Goal: Transaction & Acquisition: Book appointment/travel/reservation

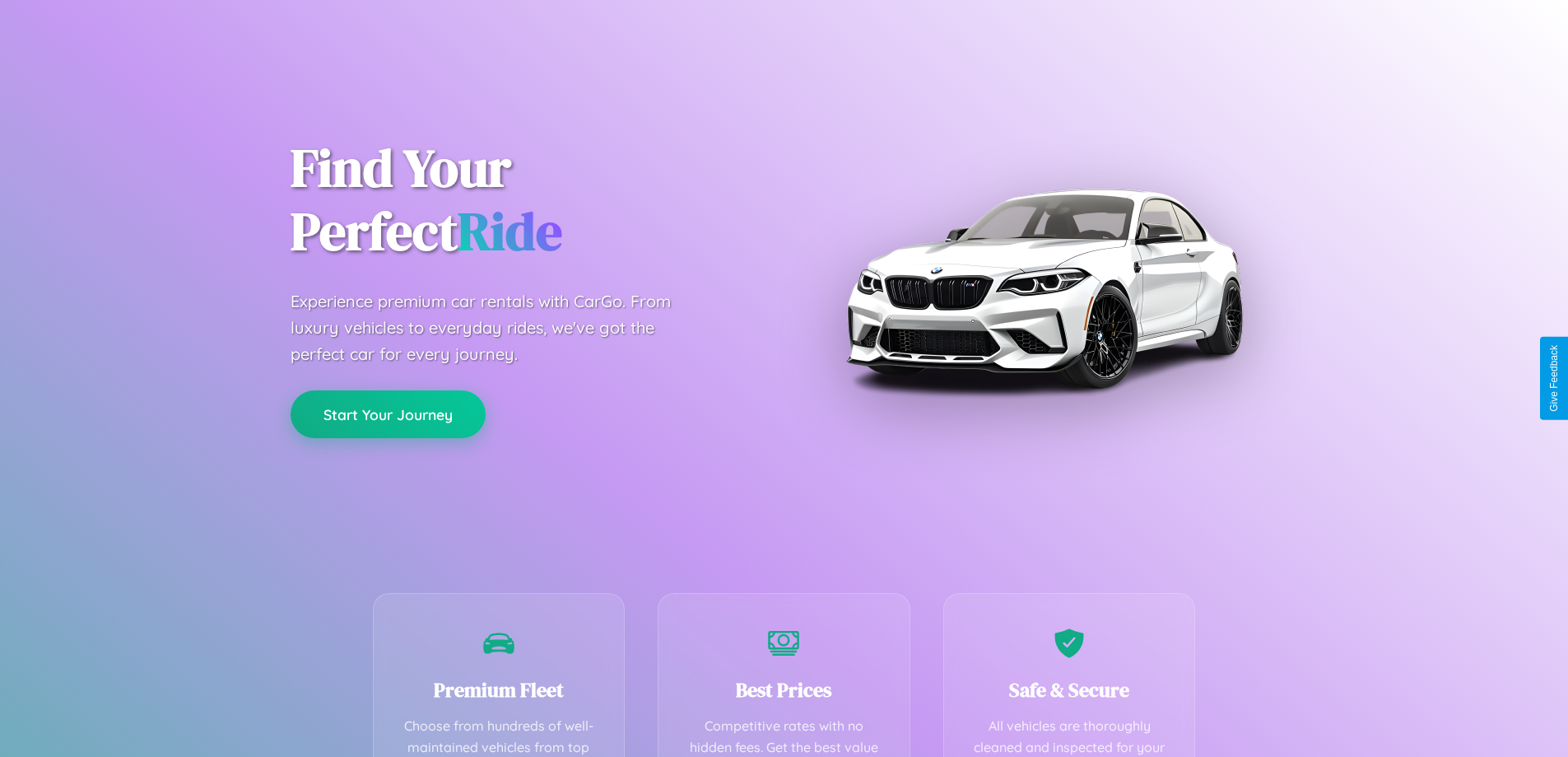
click at [388, 415] on button "Start Your Journey" at bounding box center [388, 415] width 195 height 48
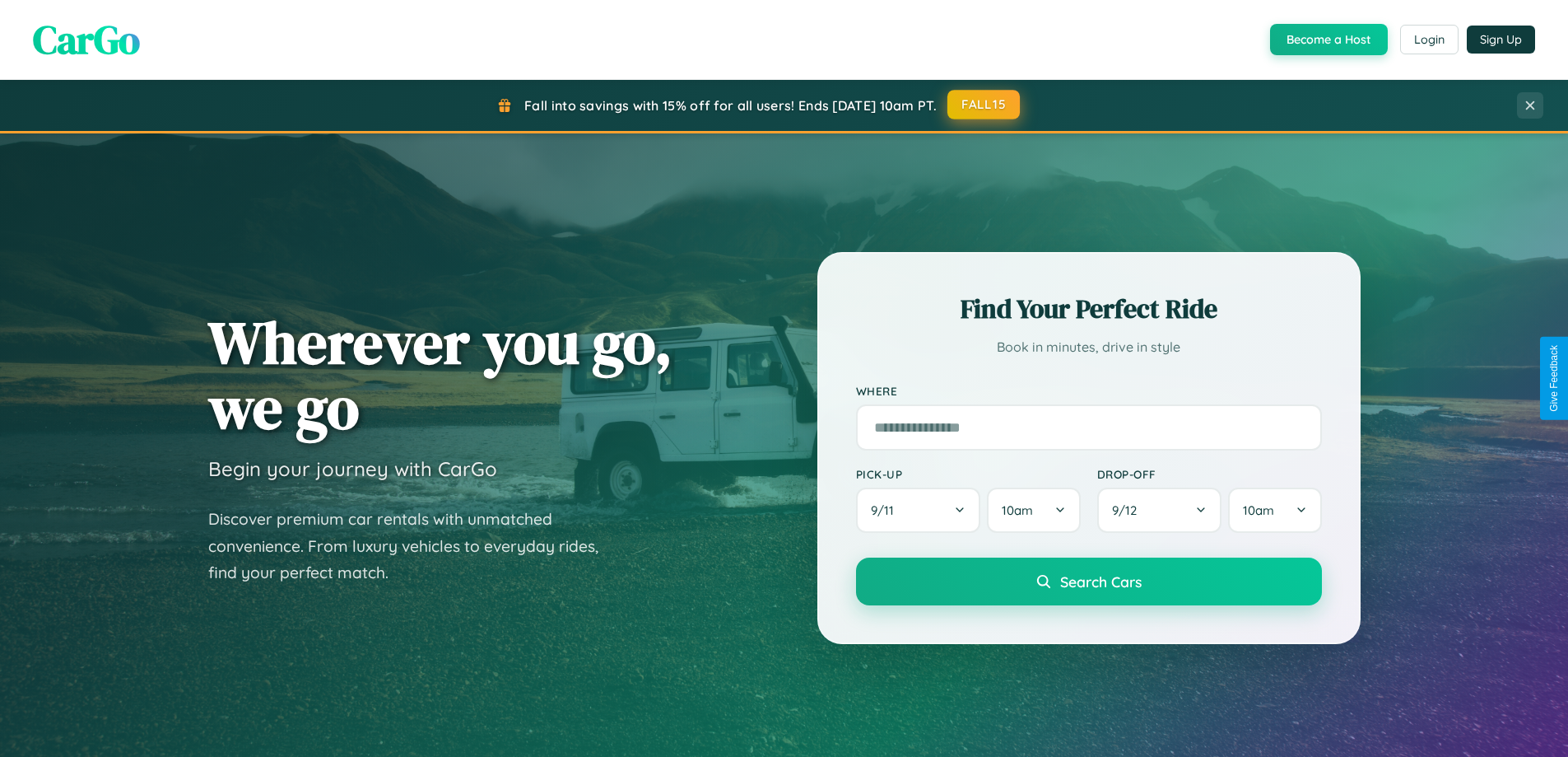
click at [984, 104] on button "FALL15" at bounding box center [983, 104] width 72 height 29
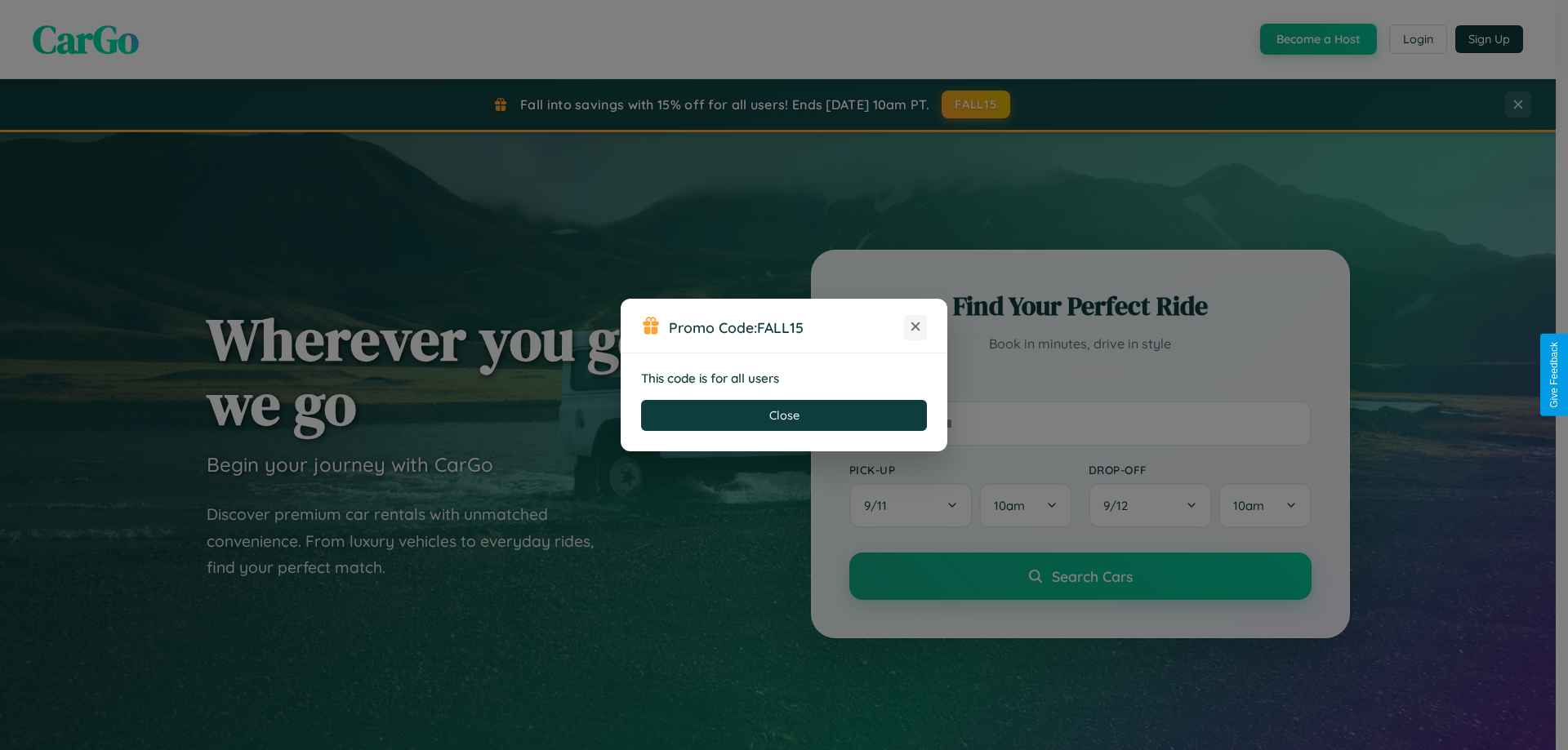
click at [916, 327] on icon at bounding box center [916, 326] width 16 height 16
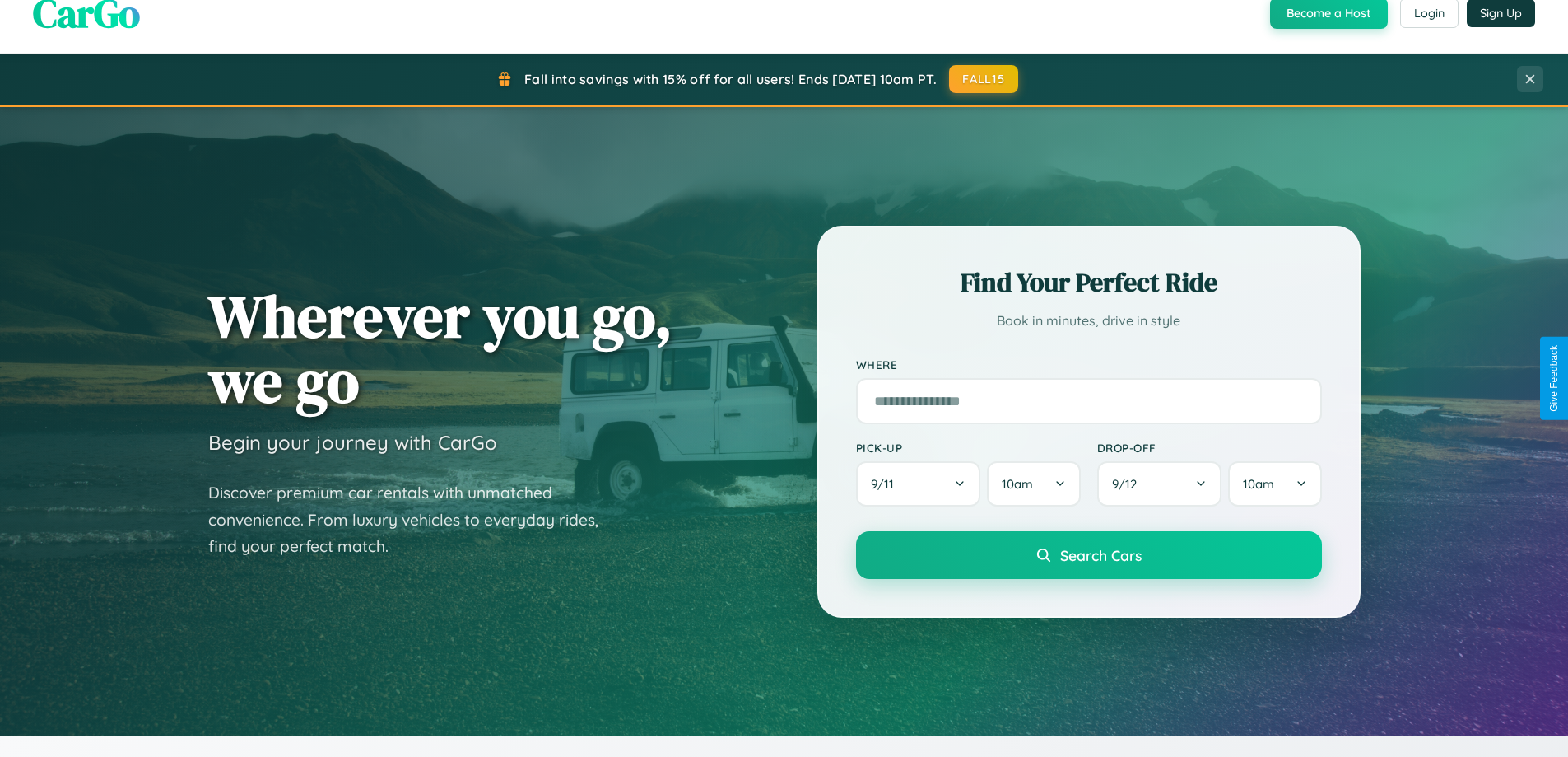
scroll to position [49, 0]
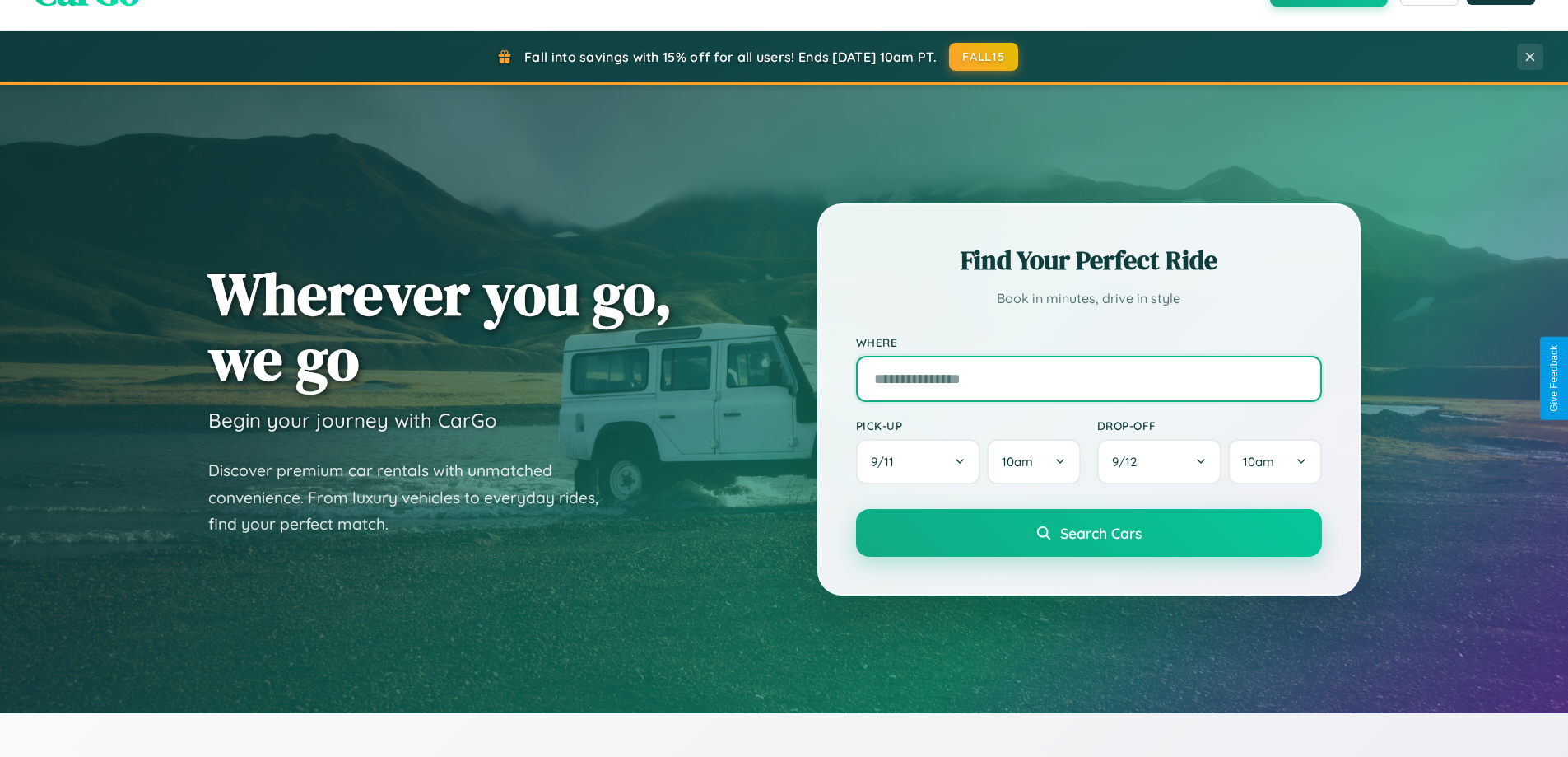
click at [1089, 378] on input "text" at bounding box center [1089, 379] width 466 height 46
type input "**********"
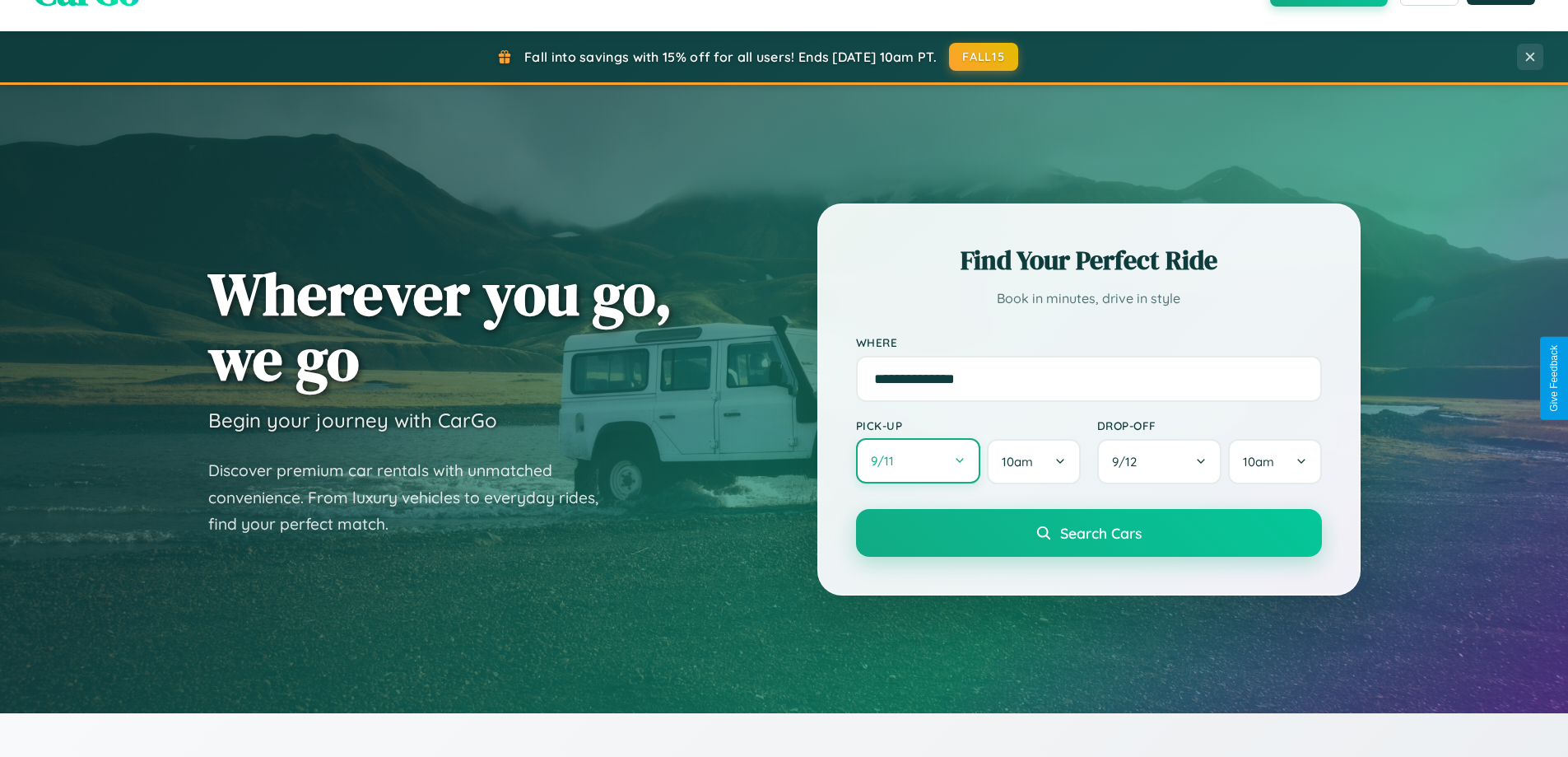
click at [918, 462] on button "9 / 11" at bounding box center [918, 460] width 125 height 45
select select "*"
select select "****"
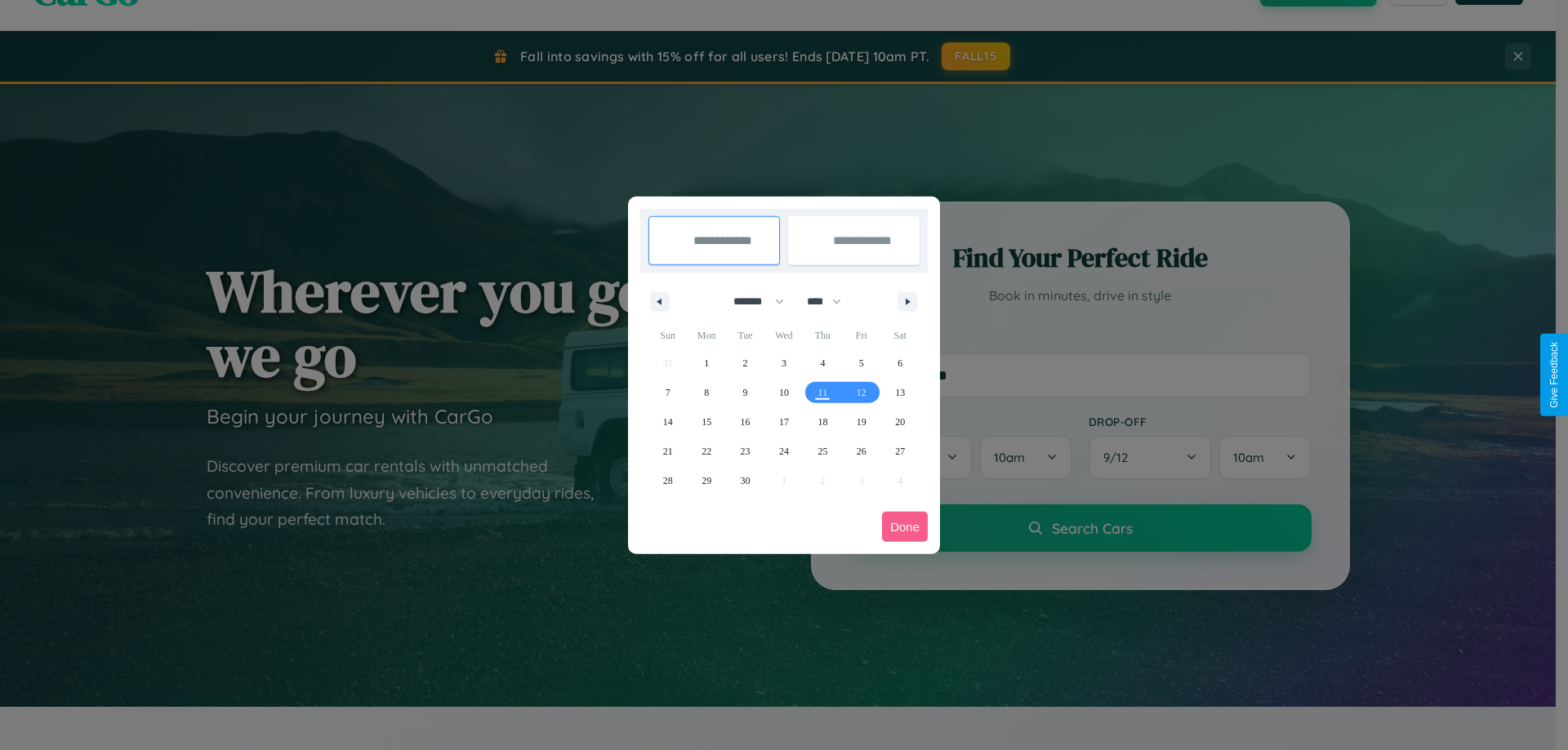
drag, startPoint x: 751, startPoint y: 301, endPoint x: 784, endPoint y: 327, distance: 42.0
click at [751, 301] on select "******* ******** ***** ***** *** **** **** ****** ********* ******* ******** **…" at bounding box center [756, 302] width 69 height 27
select select "*"
drag, startPoint x: 831, startPoint y: 301, endPoint x: 784, endPoint y: 327, distance: 53.7
click at [831, 301] on select "**** **** **** **** **** **** **** **** **** **** **** **** **** **** **** ****…" at bounding box center [823, 302] width 49 height 27
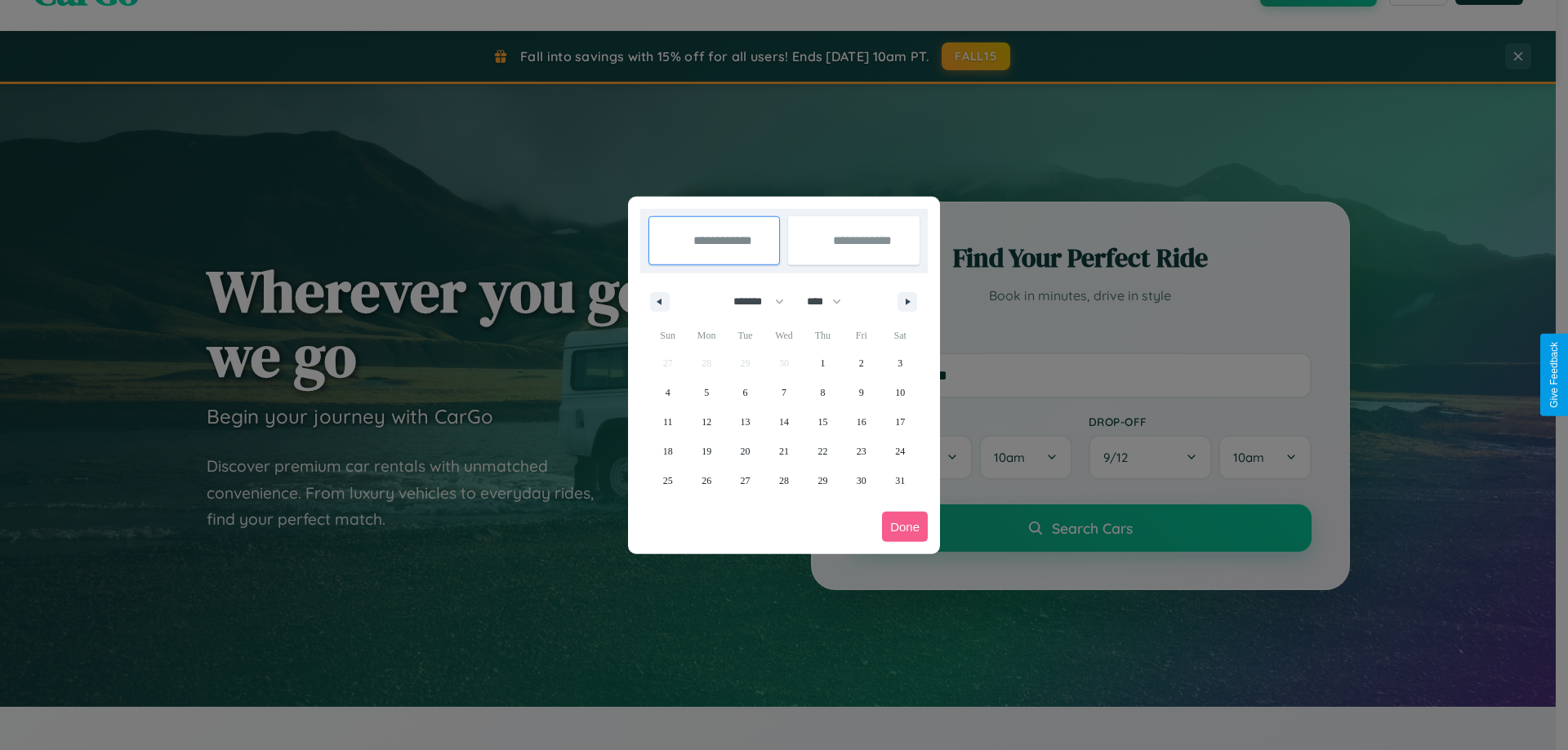
select select "****"
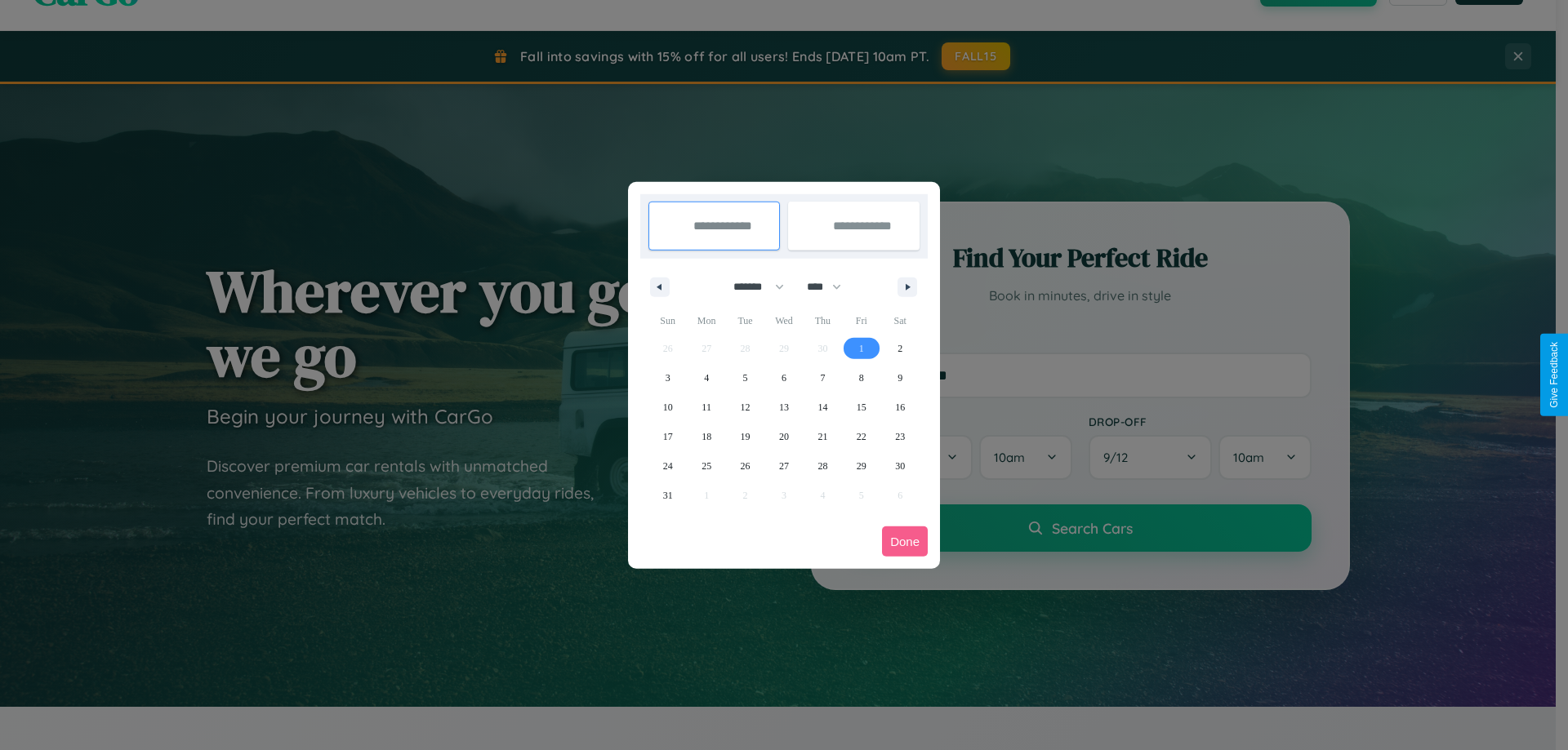
click at [861, 347] on span "1" at bounding box center [861, 348] width 5 height 29
type input "**********"
click at [900, 377] on span "9" at bounding box center [899, 377] width 5 height 29
type input "**********"
click at [905, 541] on button "Done" at bounding box center [905, 541] width 45 height 30
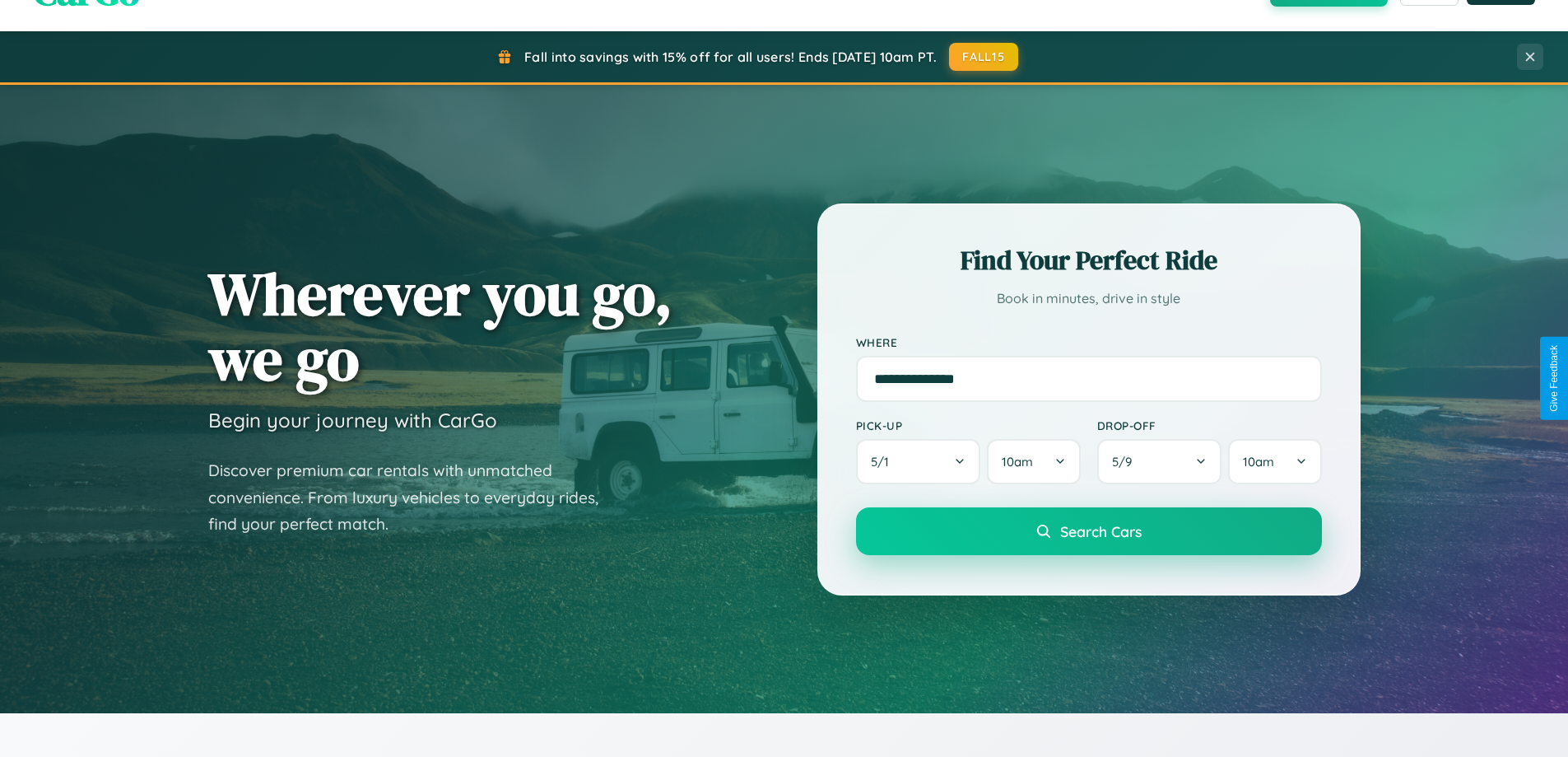
click at [1089, 531] on span "Search Cars" at bounding box center [1101, 532] width 81 height 18
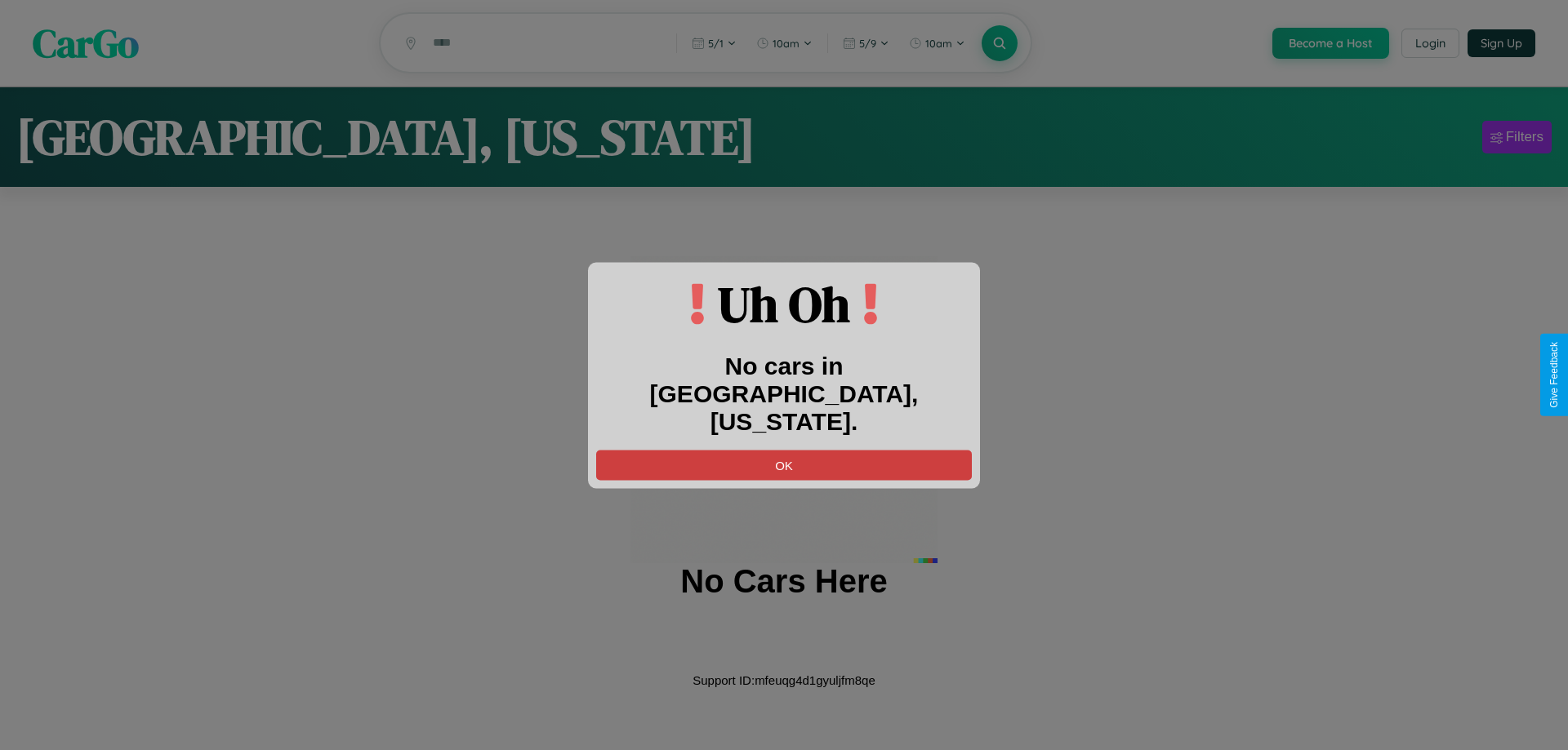
click at [784, 450] on button "OK" at bounding box center [784, 464] width 376 height 30
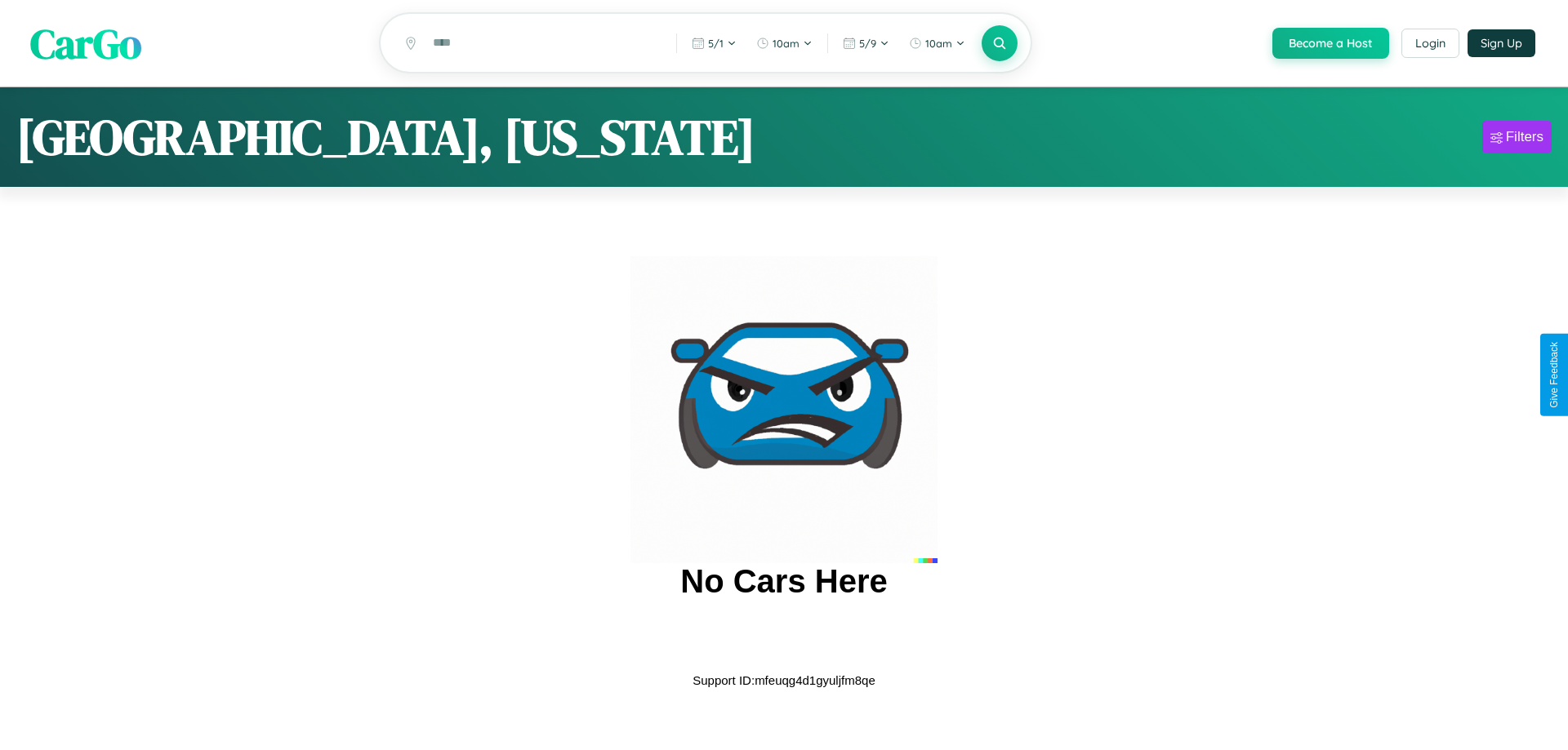
click at [85, 44] on span "CarGo" at bounding box center [85, 43] width 111 height 56
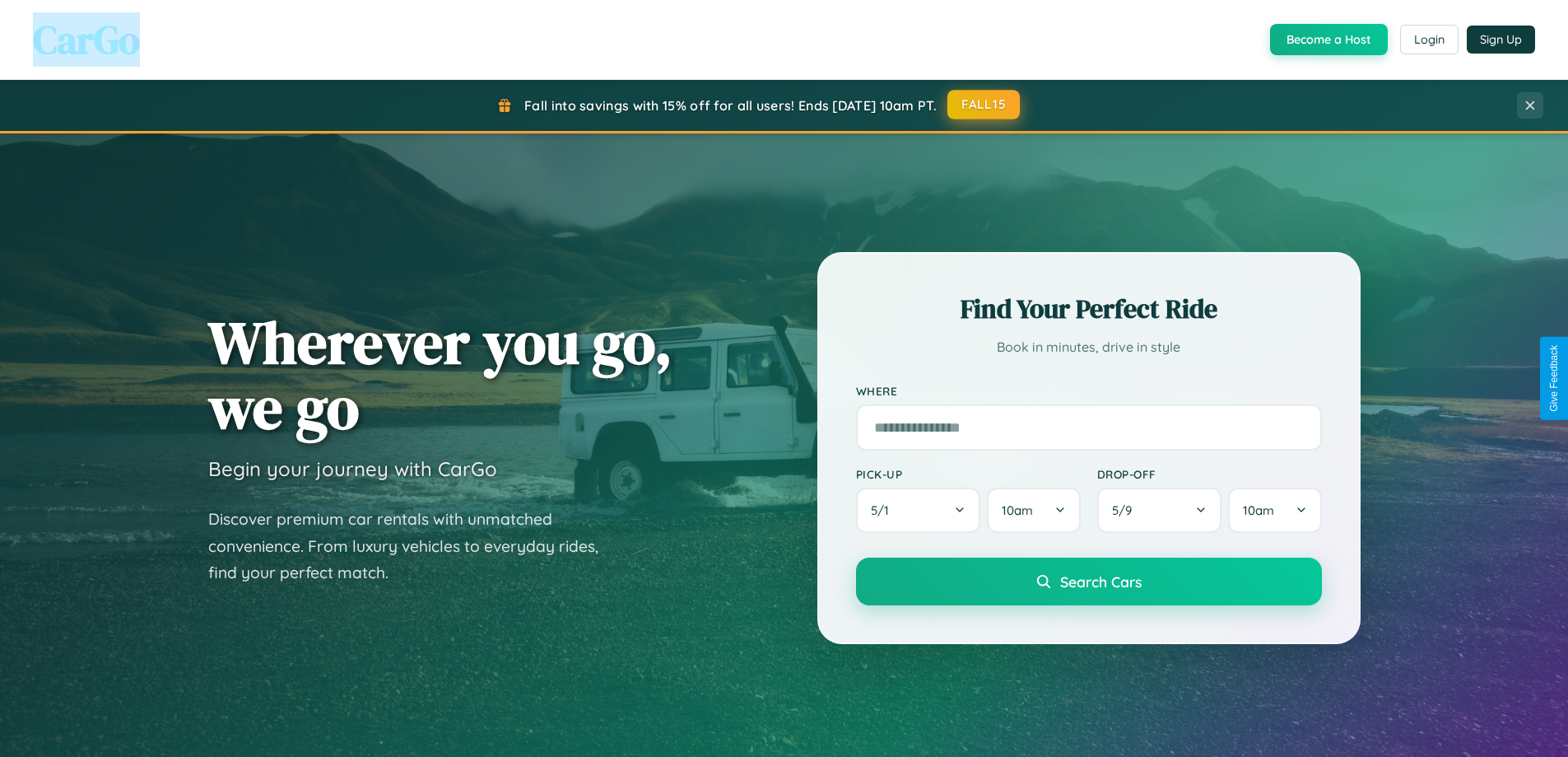
click at [984, 104] on button "FALL15" at bounding box center [983, 104] width 72 height 29
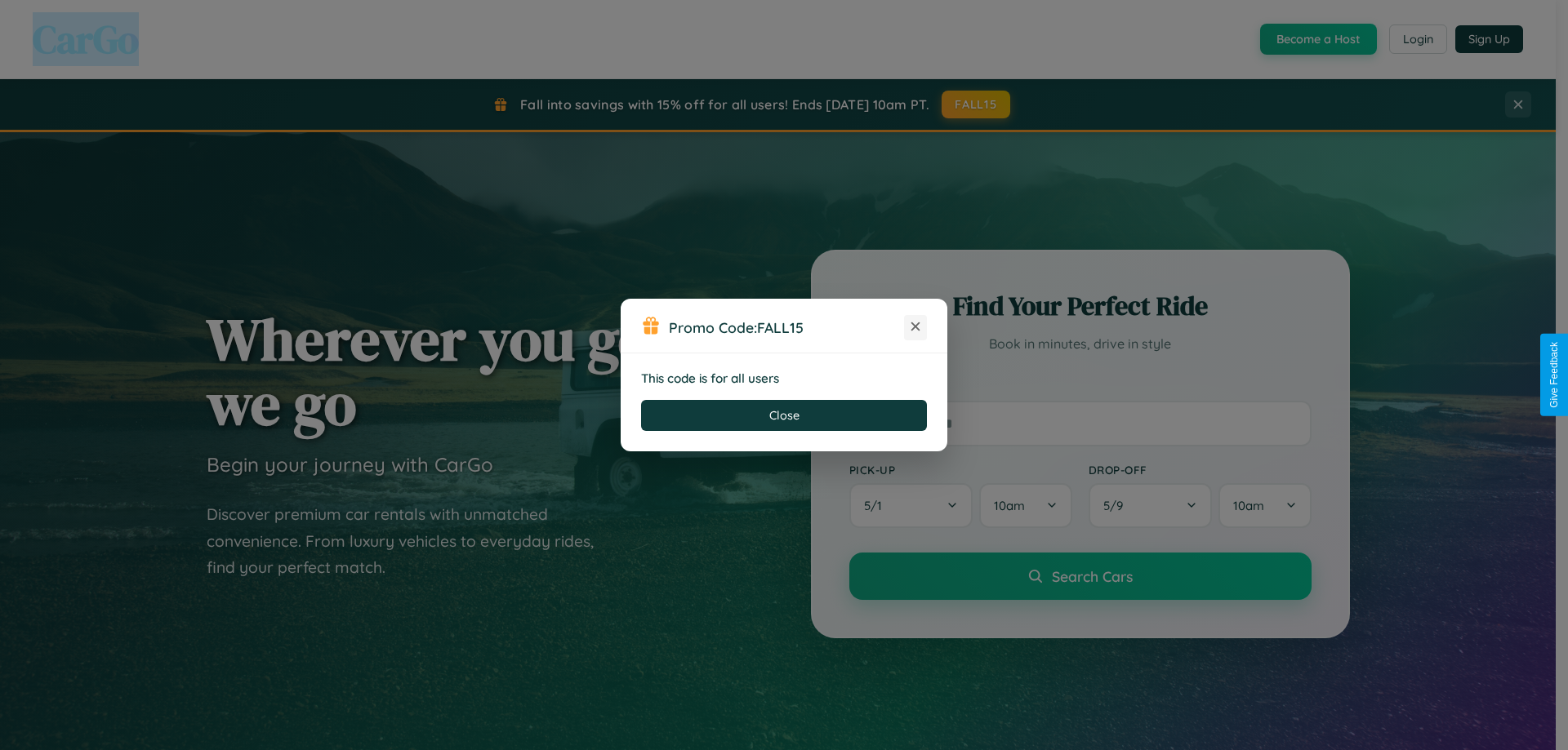
click at [916, 327] on icon at bounding box center [916, 326] width 16 height 16
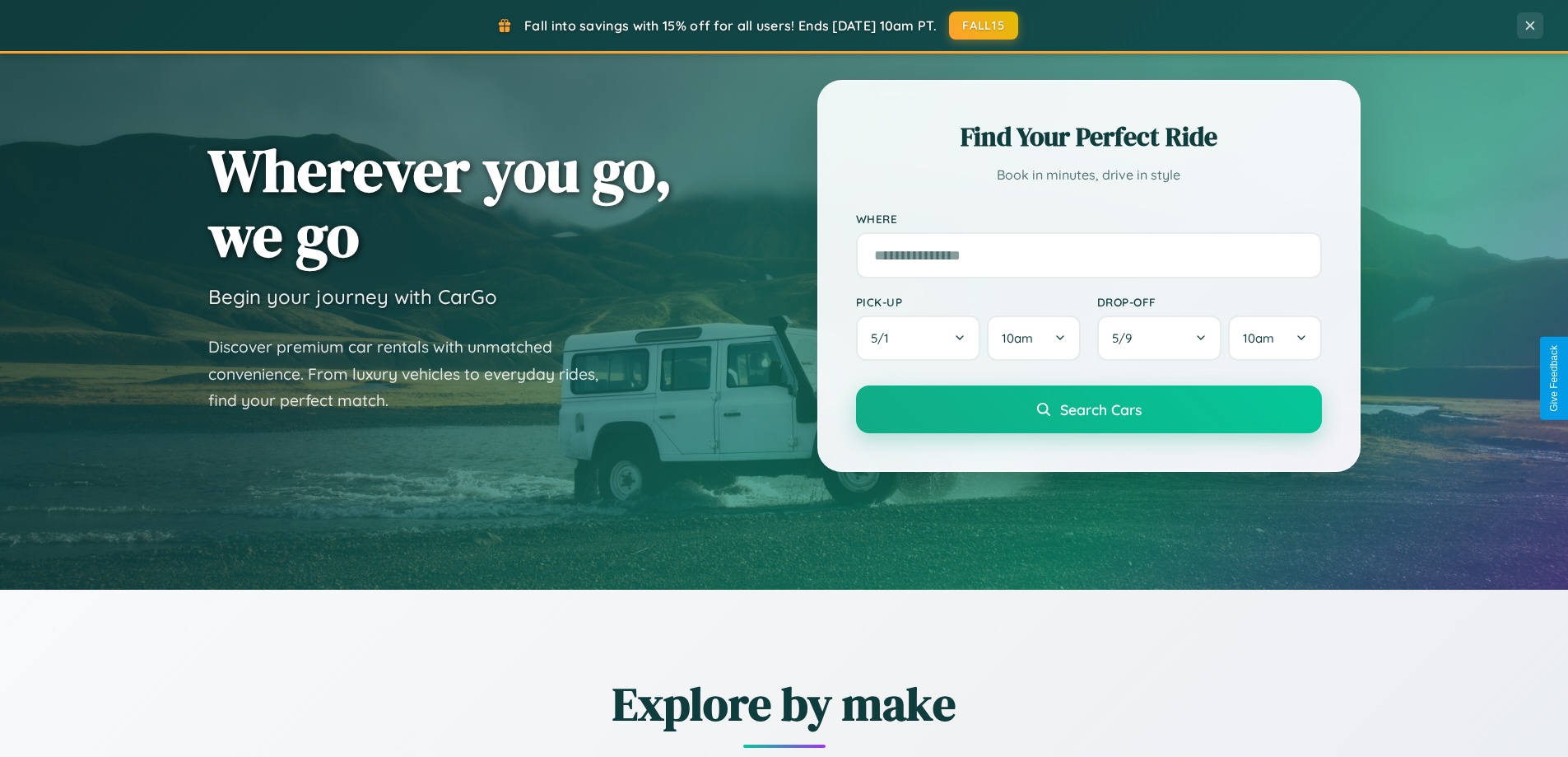
scroll to position [710, 0]
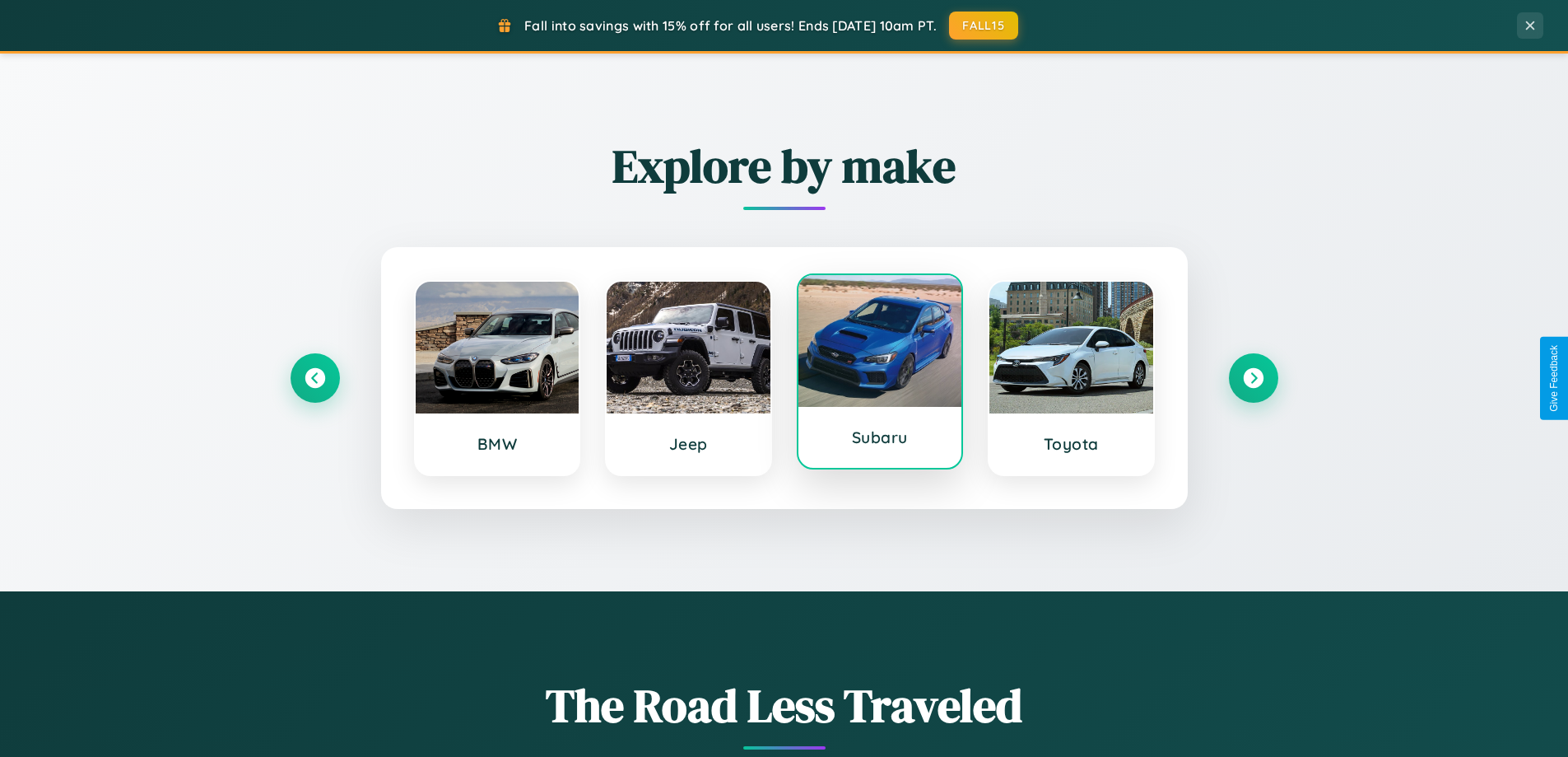
click at [879, 372] on div at bounding box center [880, 341] width 164 height 132
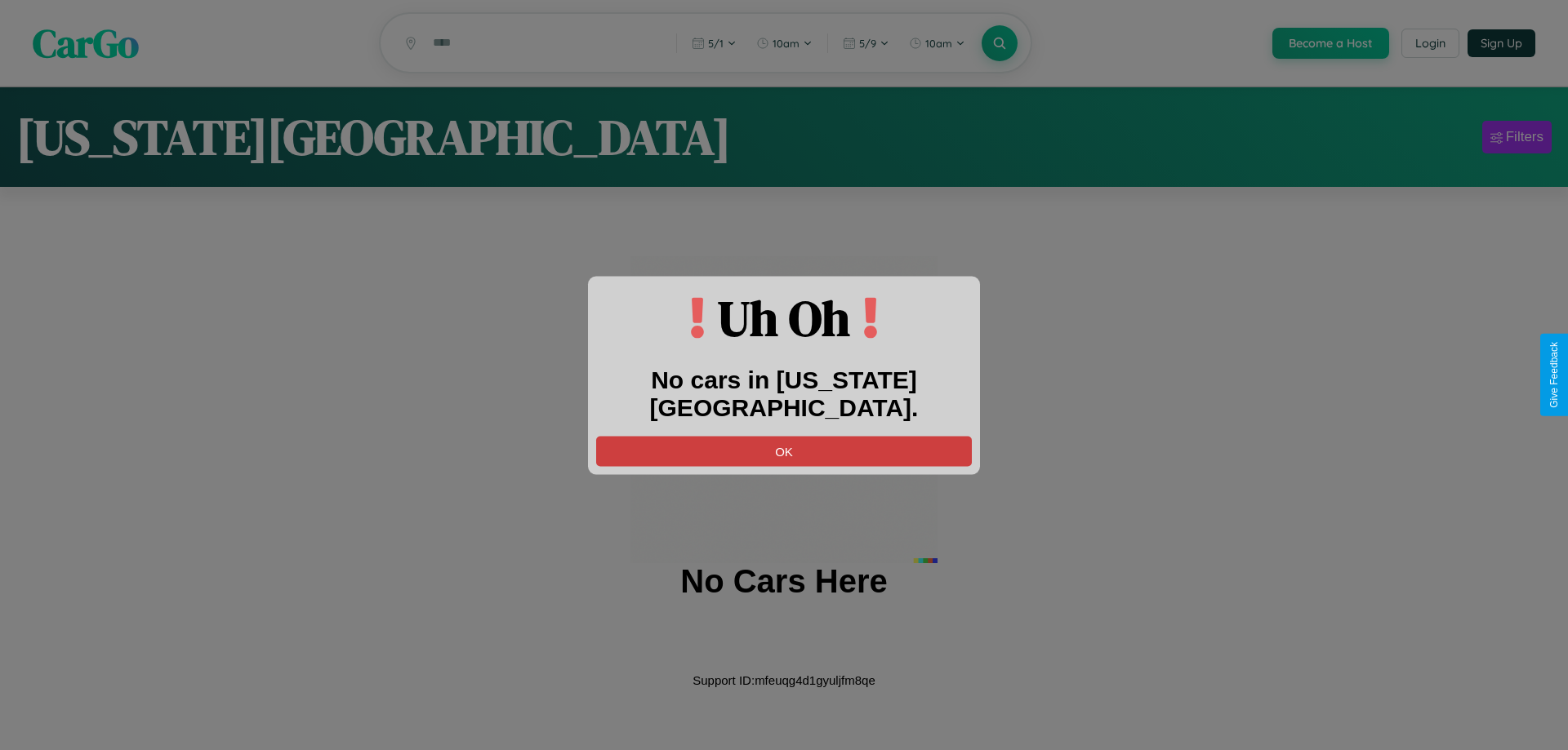
click at [784, 436] on button "OK" at bounding box center [784, 451] width 376 height 30
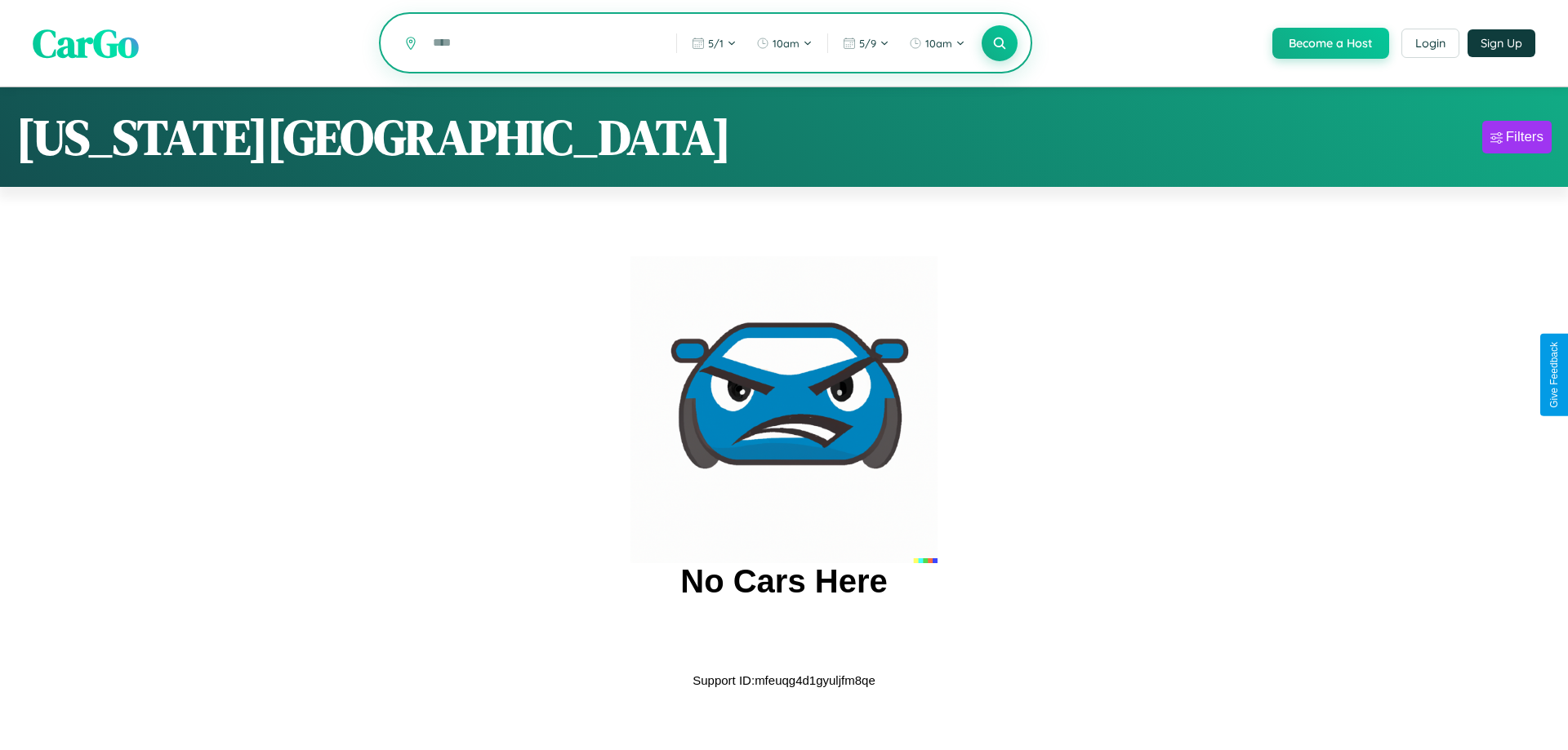
click at [542, 44] on input "text" at bounding box center [542, 42] width 235 height 28
type input "*"
click at [998, 44] on icon at bounding box center [999, 43] width 15 height 15
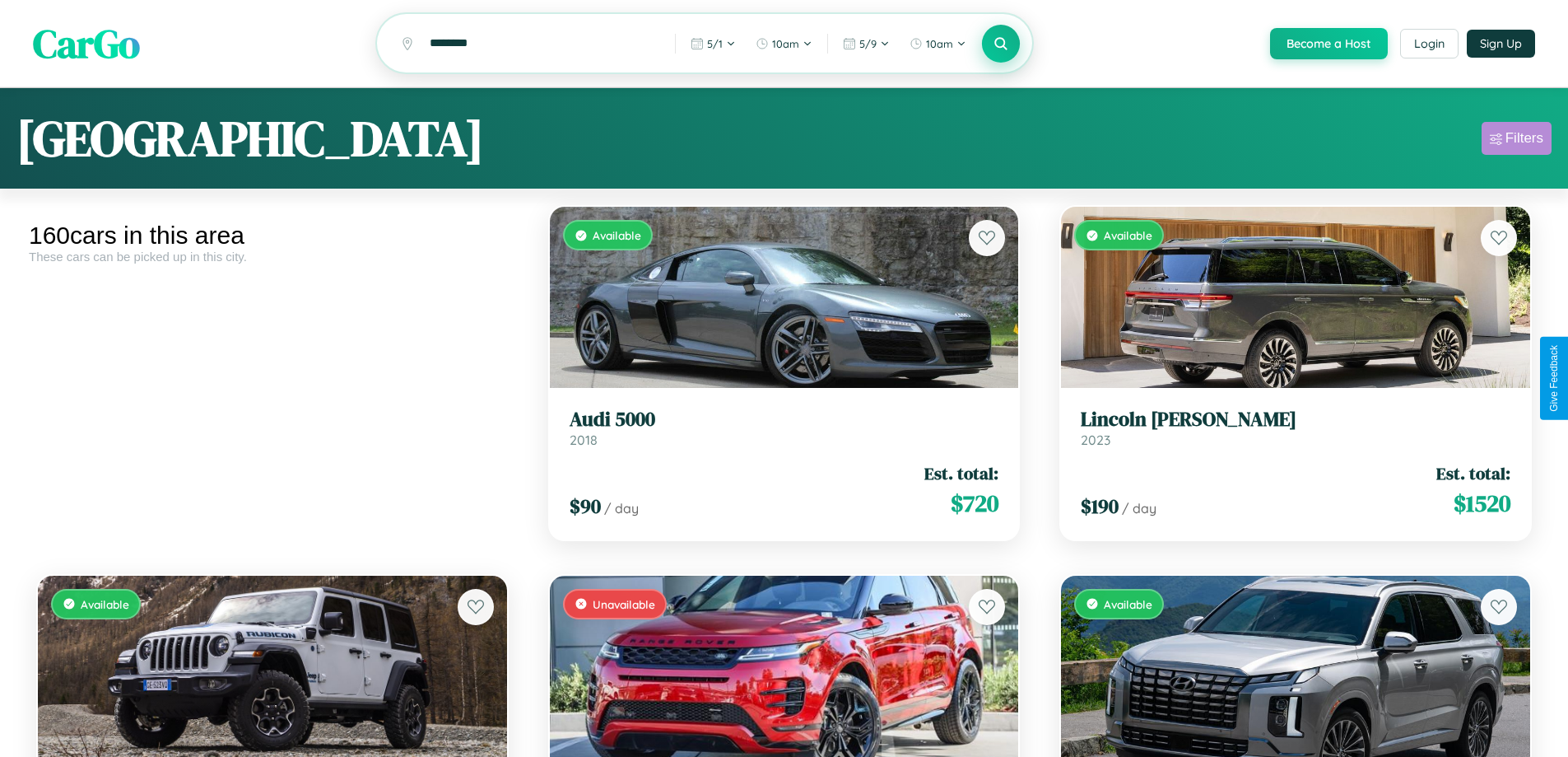
click at [1517, 141] on div "Filters" at bounding box center [1524, 138] width 38 height 16
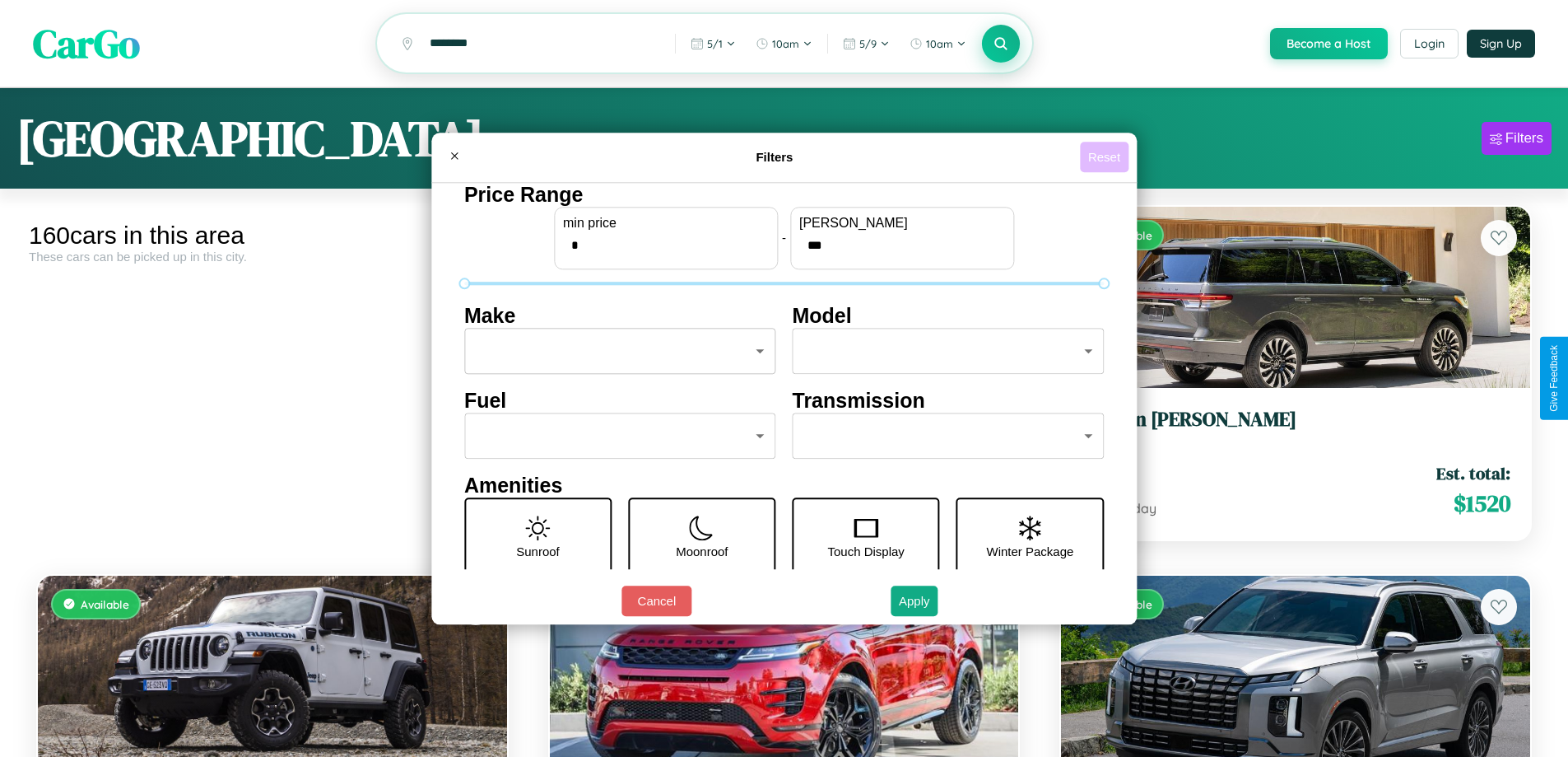
click at [1107, 157] on button "Reset" at bounding box center [1104, 157] width 48 height 30
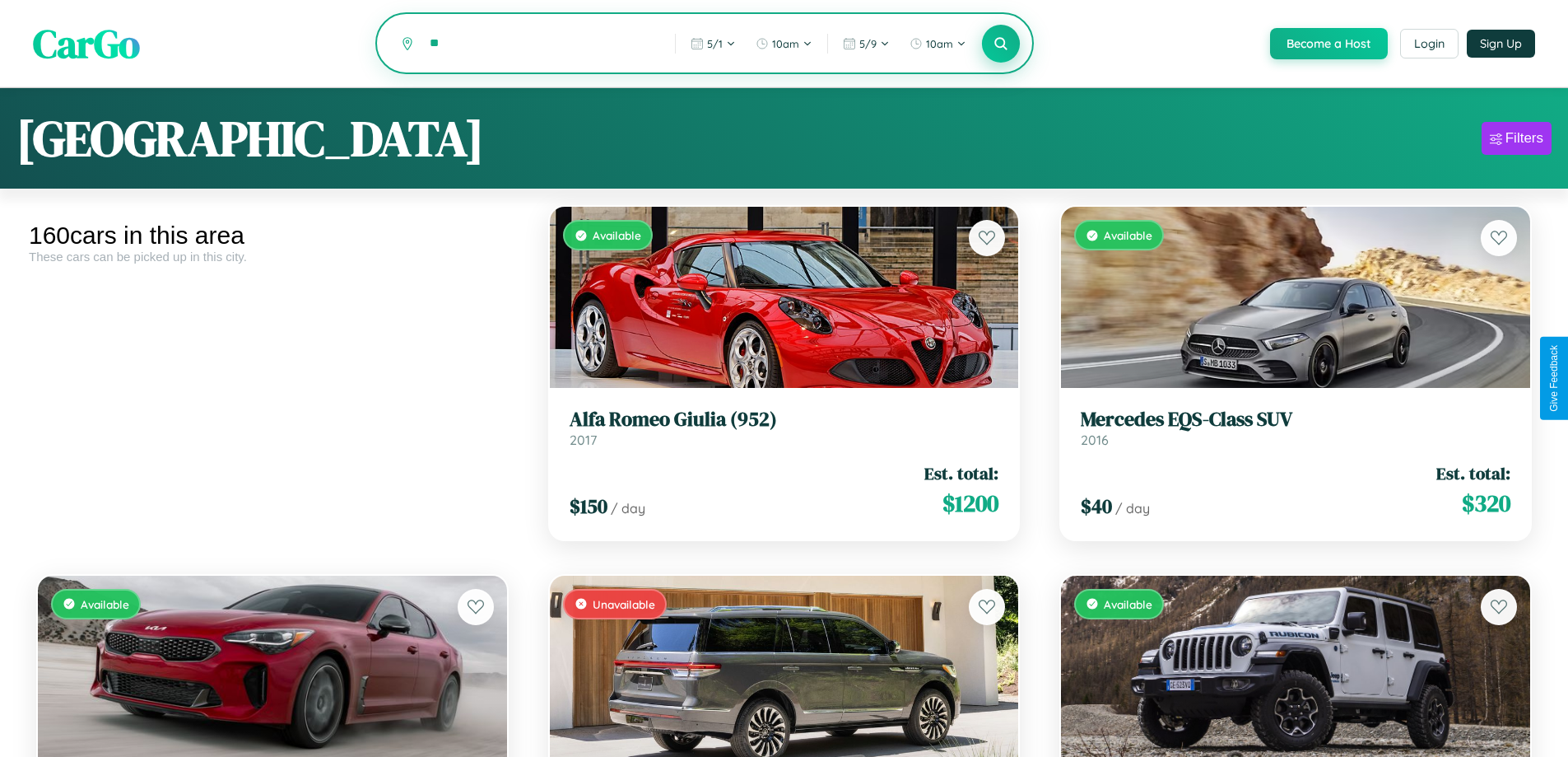
type input "*"
type input "******"
click at [1000, 45] on icon at bounding box center [1001, 43] width 16 height 16
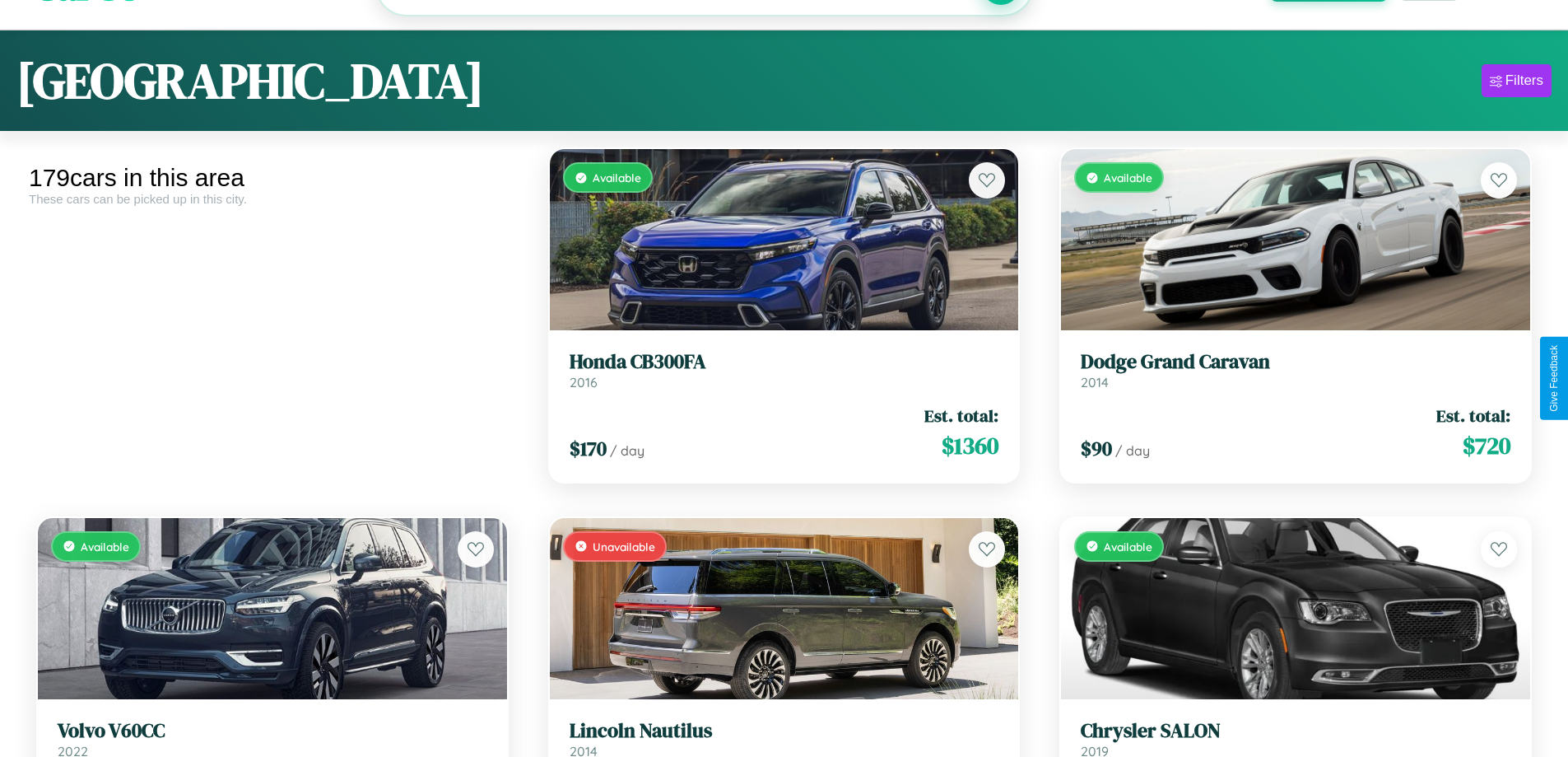
scroll to position [100, 0]
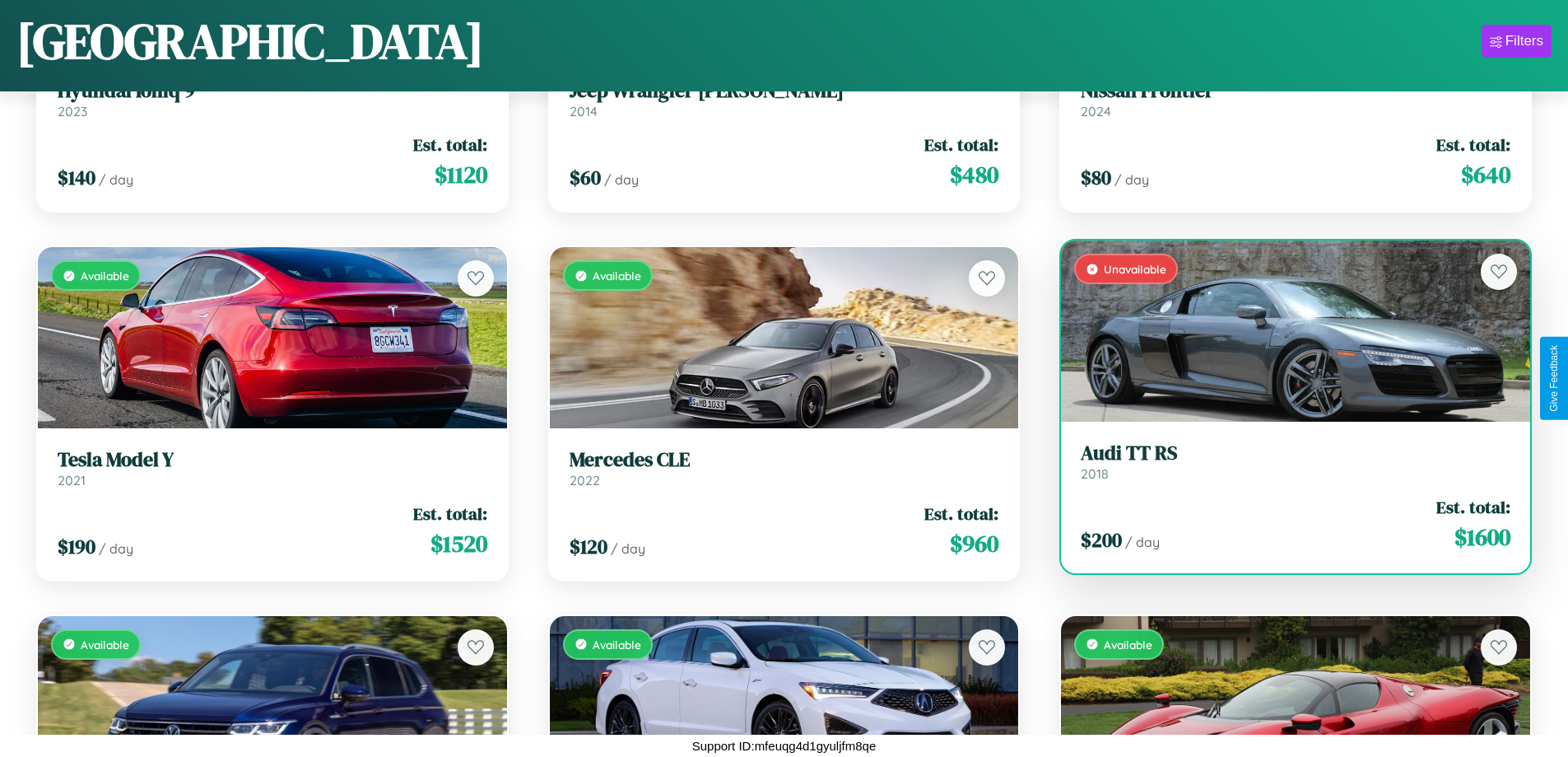
click at [1285, 524] on div "$ 200 / day Est. total: $ 1600" at bounding box center [1296, 524] width 430 height 59
click at [1285, 524] on div "$ 200 / day Est. total: $ 1600" at bounding box center [1296, 524] width 430 height 59
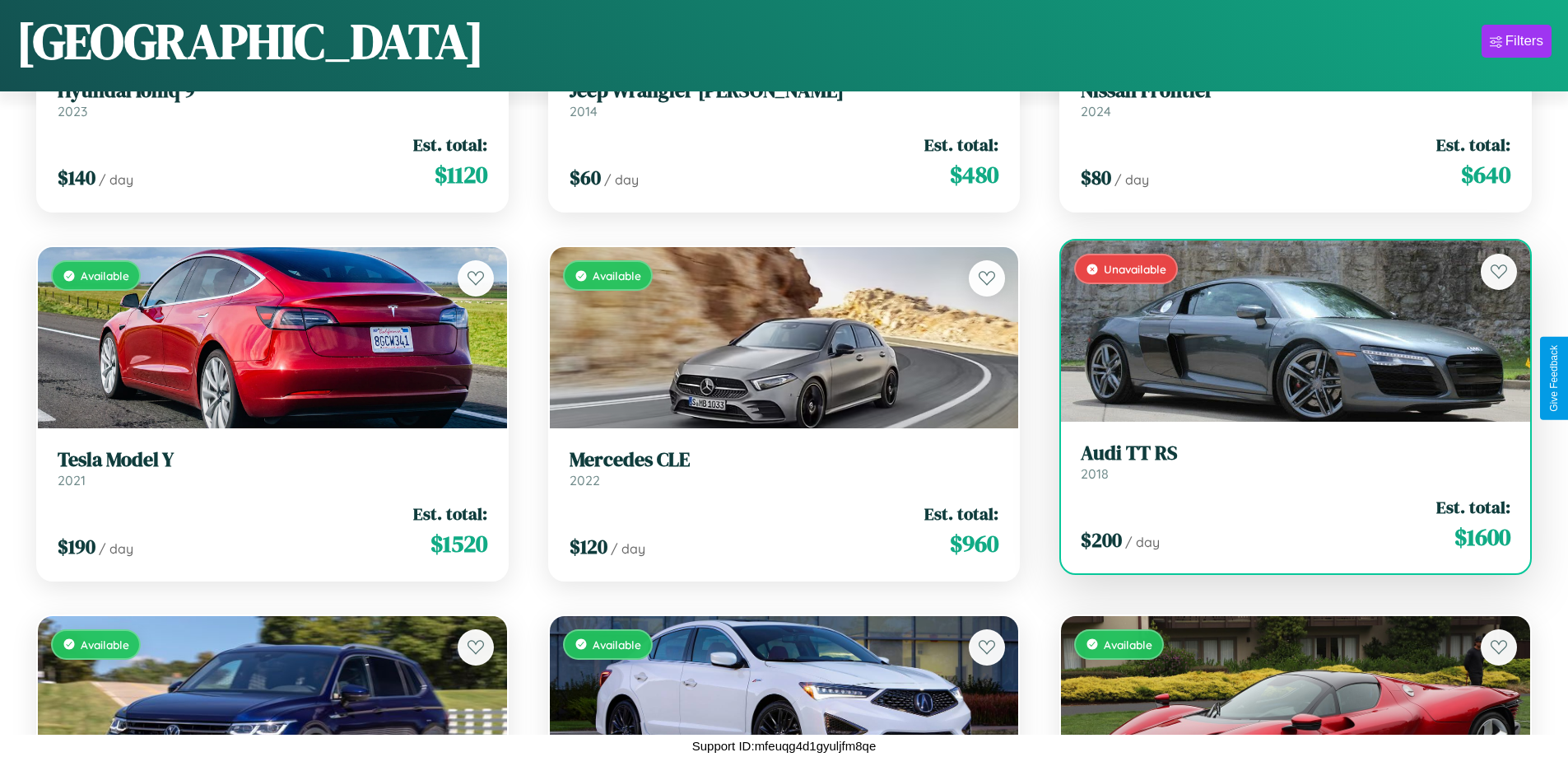
click at [1285, 524] on div "$ 200 / day Est. total: $ 1600" at bounding box center [1296, 524] width 430 height 59
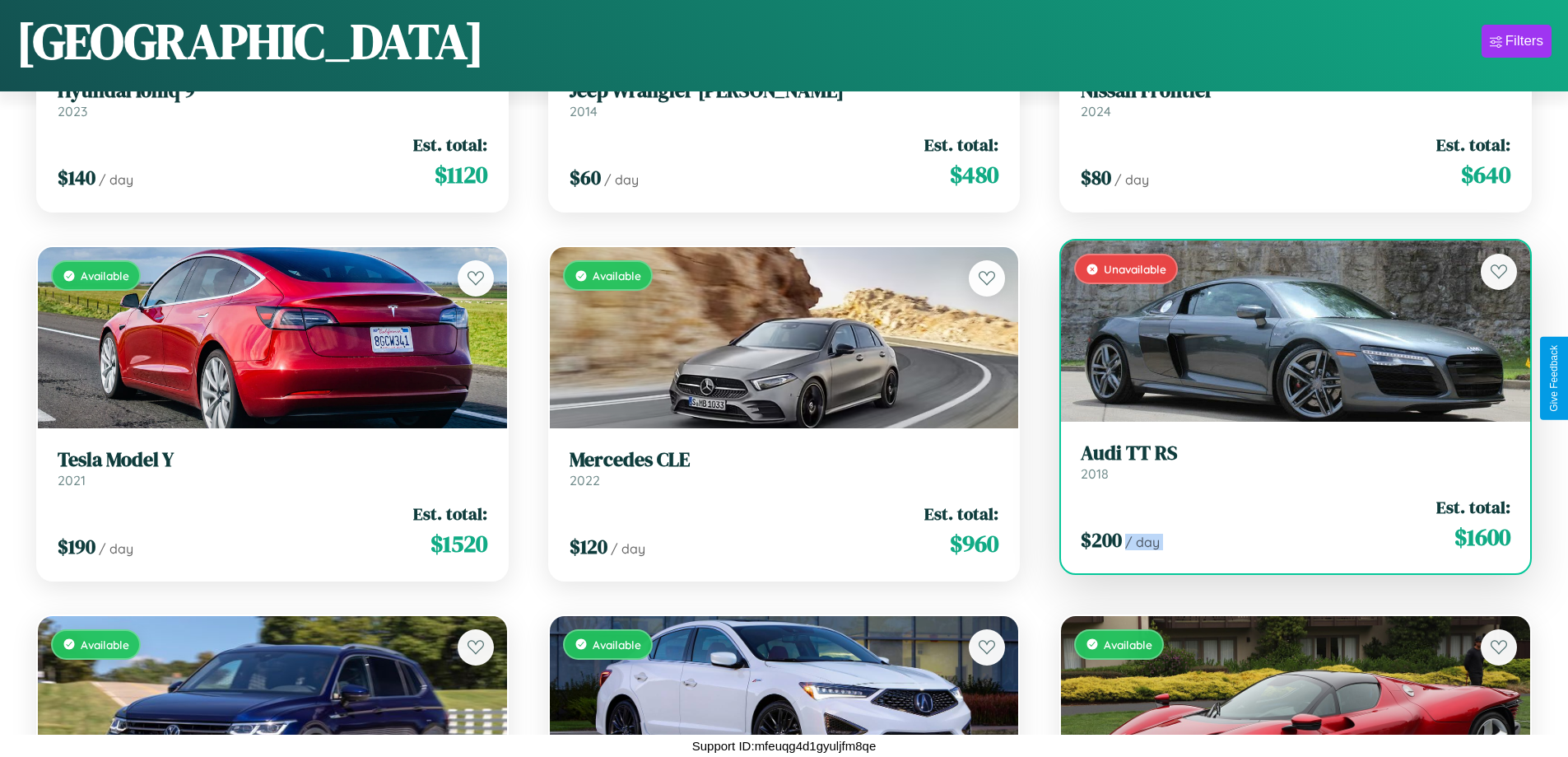
click at [1285, 524] on div "$ 200 / day Est. total: $ 1600" at bounding box center [1296, 524] width 430 height 59
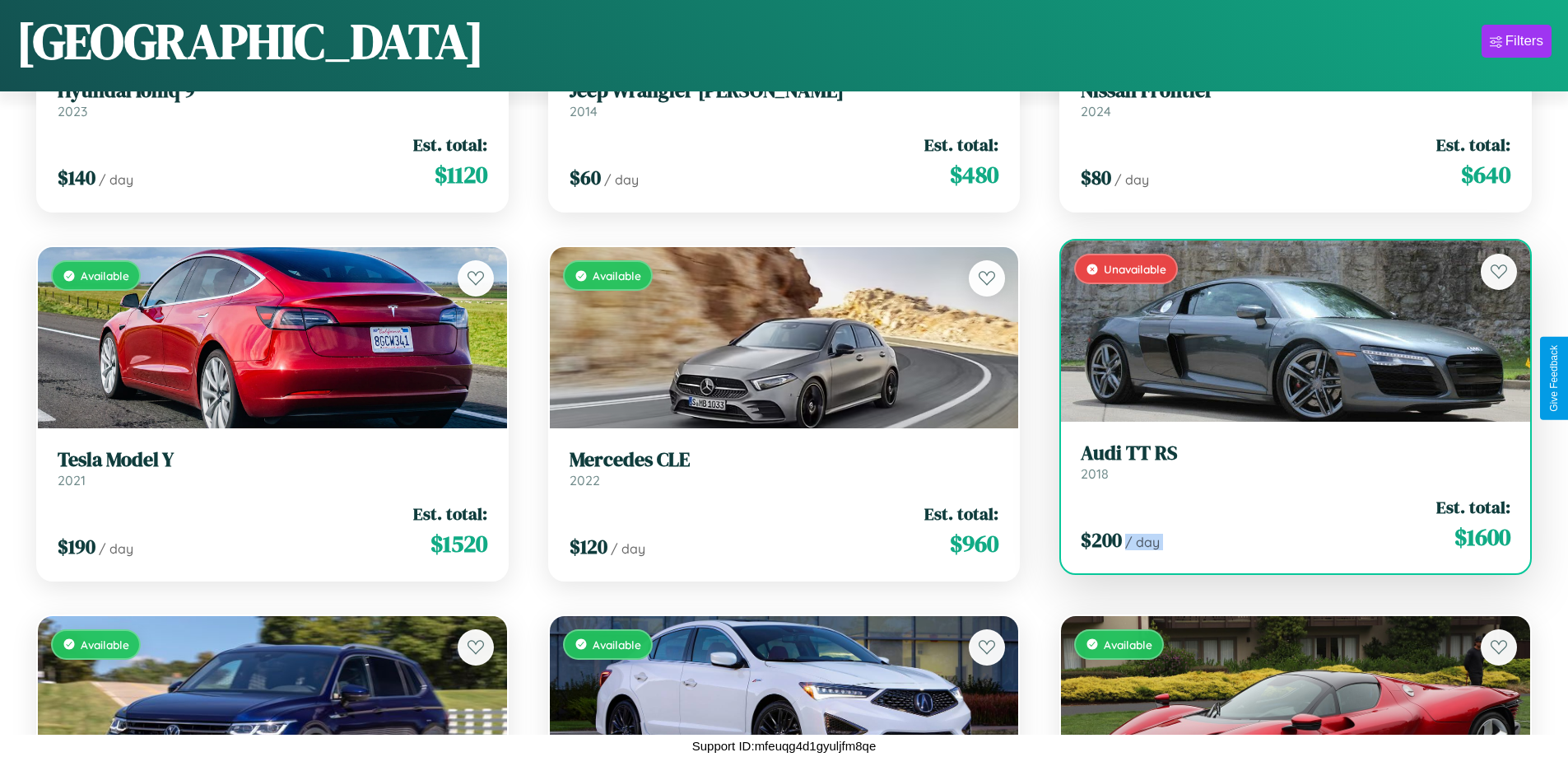
click at [1285, 524] on div "$ 200 / day Est. total: $ 1600" at bounding box center [1296, 524] width 430 height 59
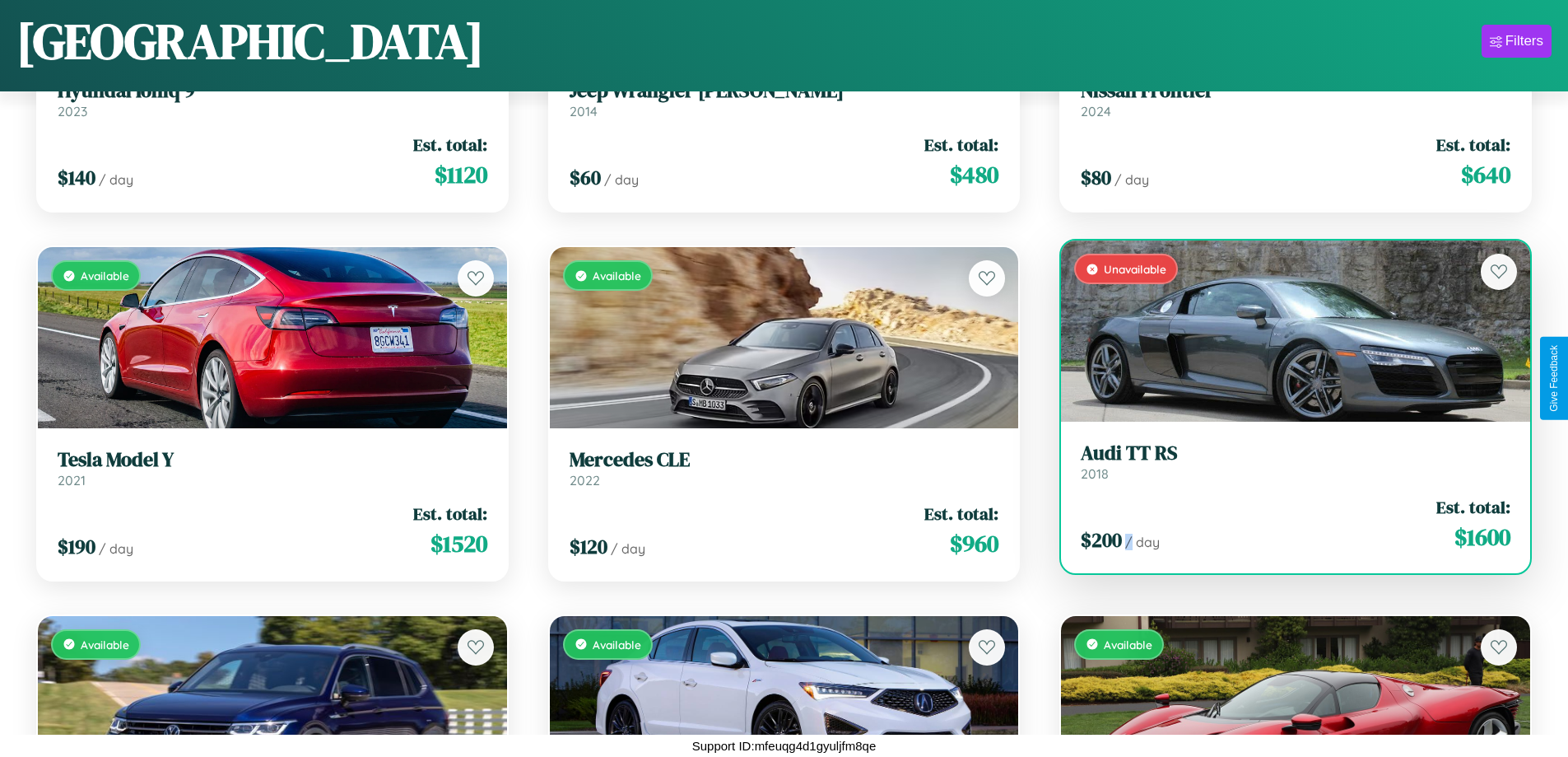
click at [1285, 524] on div "$ 200 / day Est. total: $ 1600" at bounding box center [1296, 524] width 430 height 59
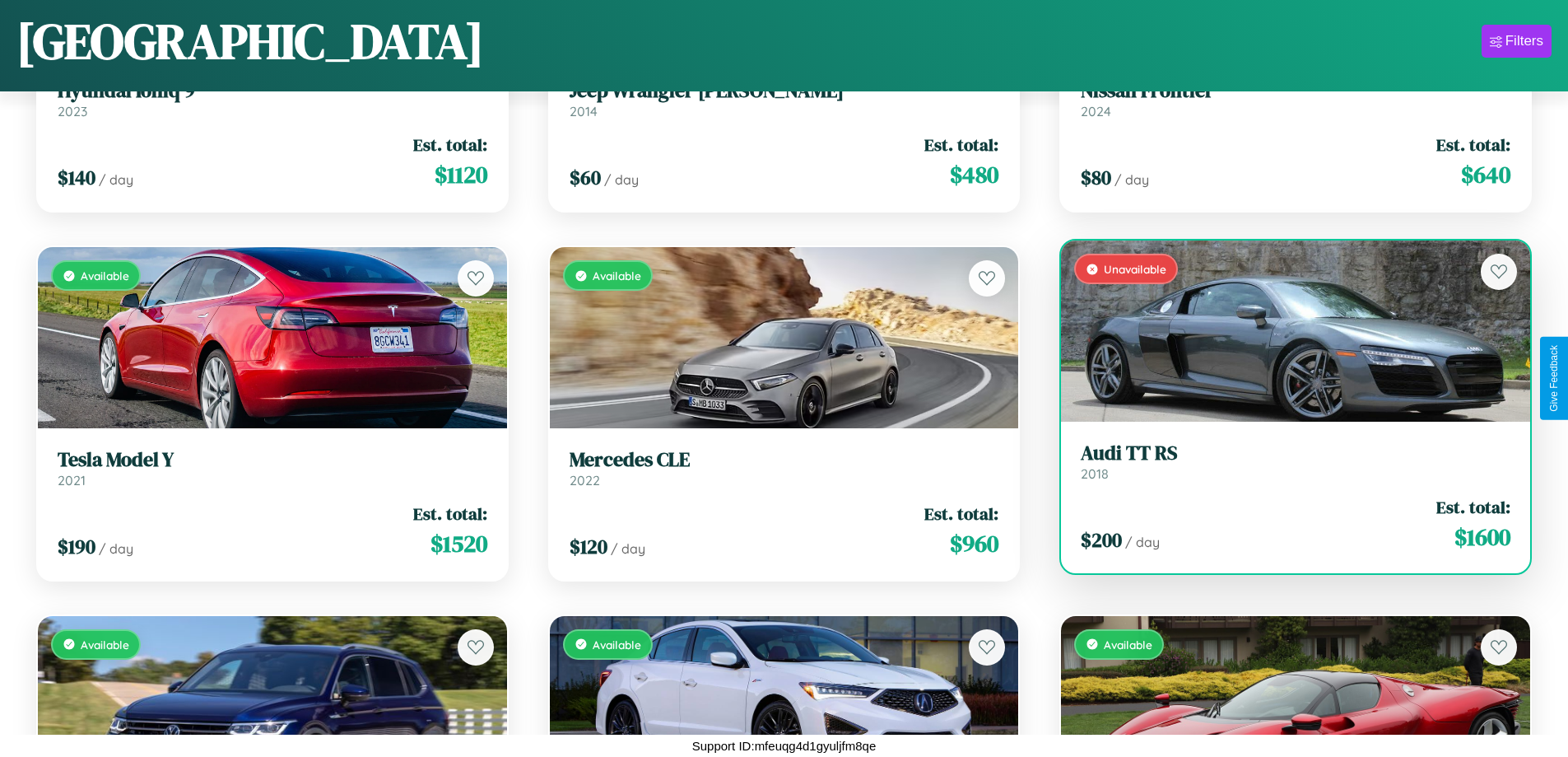
click at [1285, 461] on h3 "Audi TT RS" at bounding box center [1296, 453] width 430 height 24
